Goal: Use online tool/utility: Utilize a website feature to perform a specific function

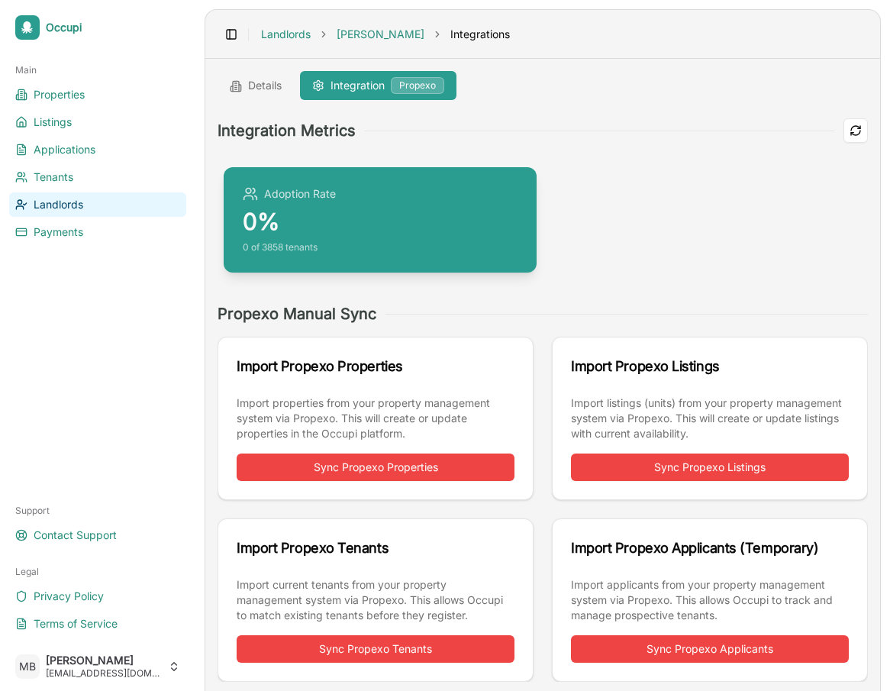
scroll to position [4, 0]
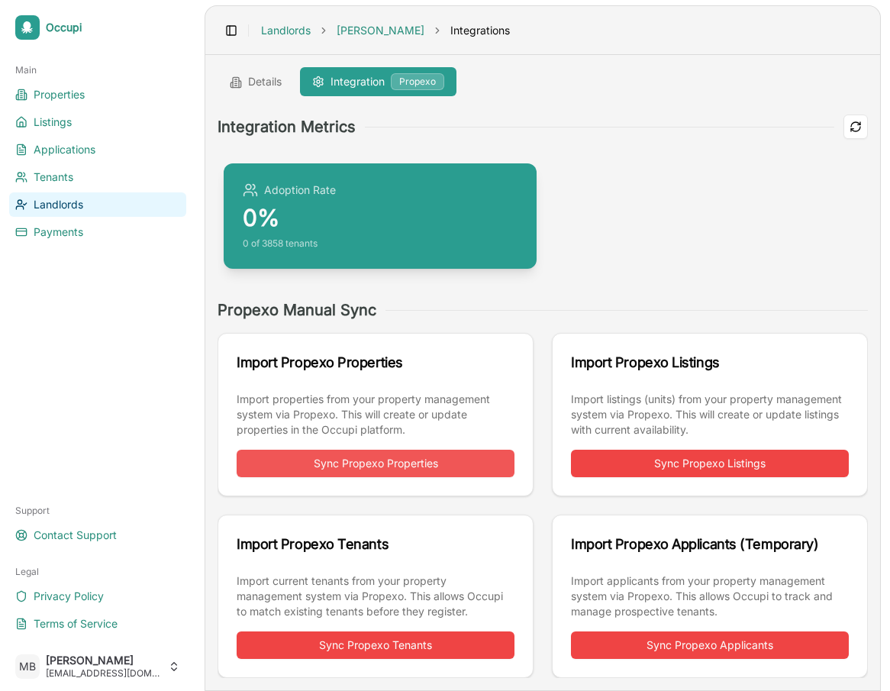
click at [448, 462] on button "Sync Propexo Properties" at bounding box center [376, 463] width 278 height 27
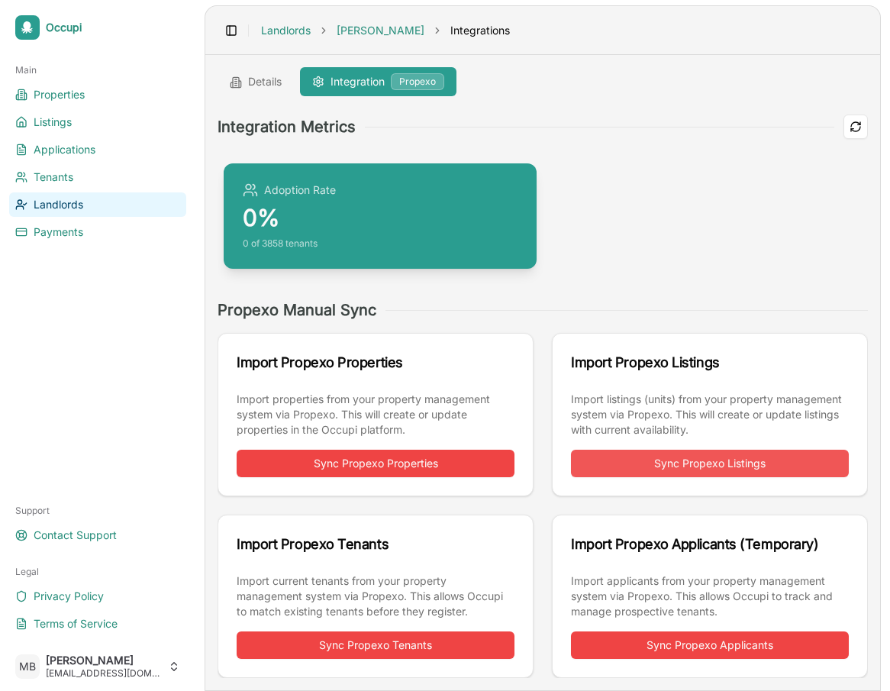
click at [656, 464] on button "Sync Propexo Listings" at bounding box center [710, 463] width 278 height 27
click at [426, 640] on button "Sync Propexo Tenants" at bounding box center [376, 644] width 278 height 27
click at [551, 342] on div "Import Propexo Properties Import properties from your property management syste…" at bounding box center [543, 505] width 650 height 345
click at [543, 395] on div "Import Propexo Properties Import properties from your property management syste…" at bounding box center [543, 505] width 650 height 345
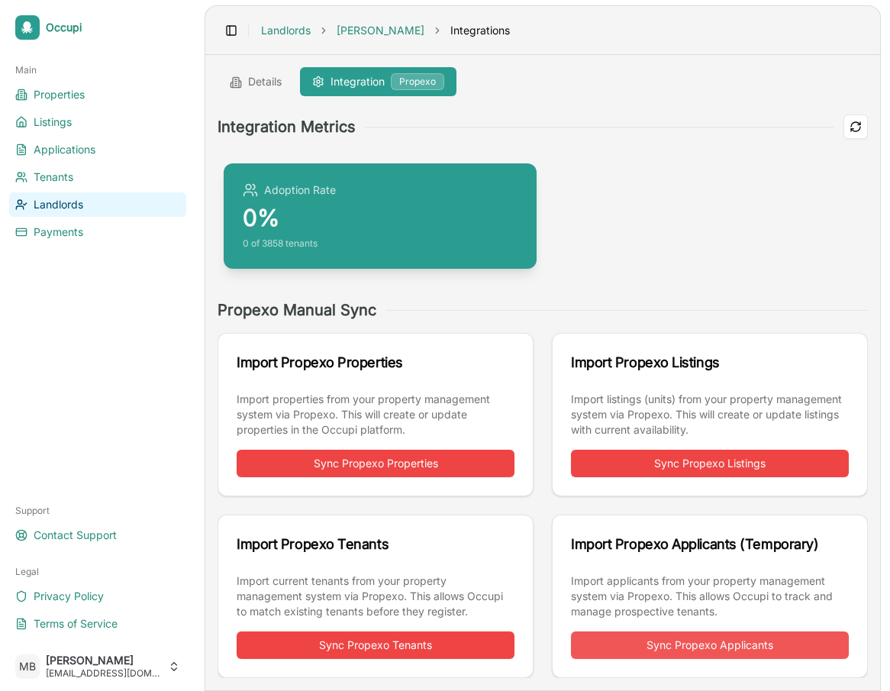
click at [672, 641] on button "Sync Propexo Applicants" at bounding box center [710, 644] width 278 height 27
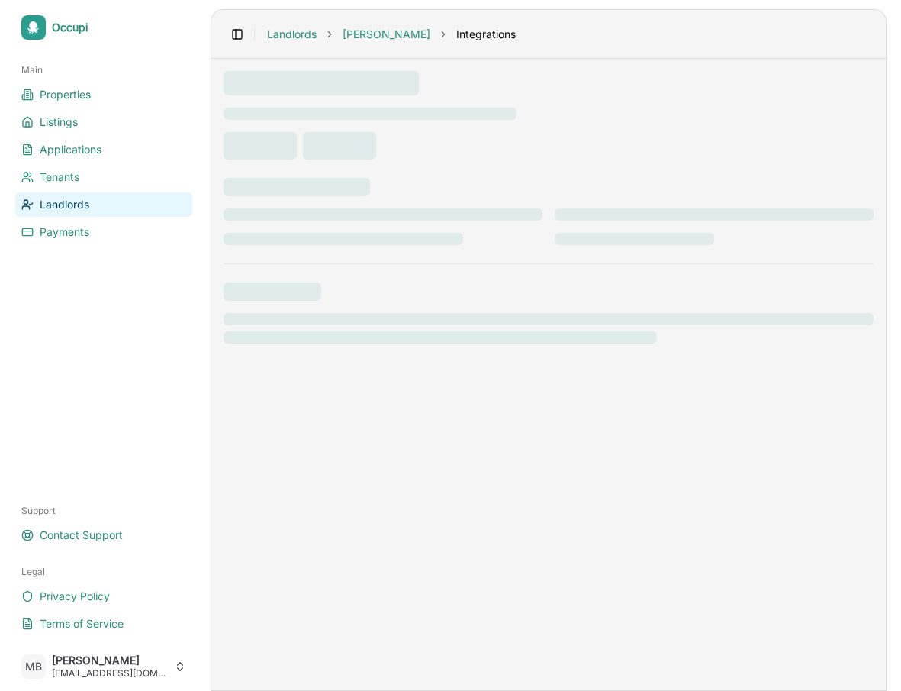
scroll to position [0, 0]
